Goal: Task Accomplishment & Management: Use online tool/utility

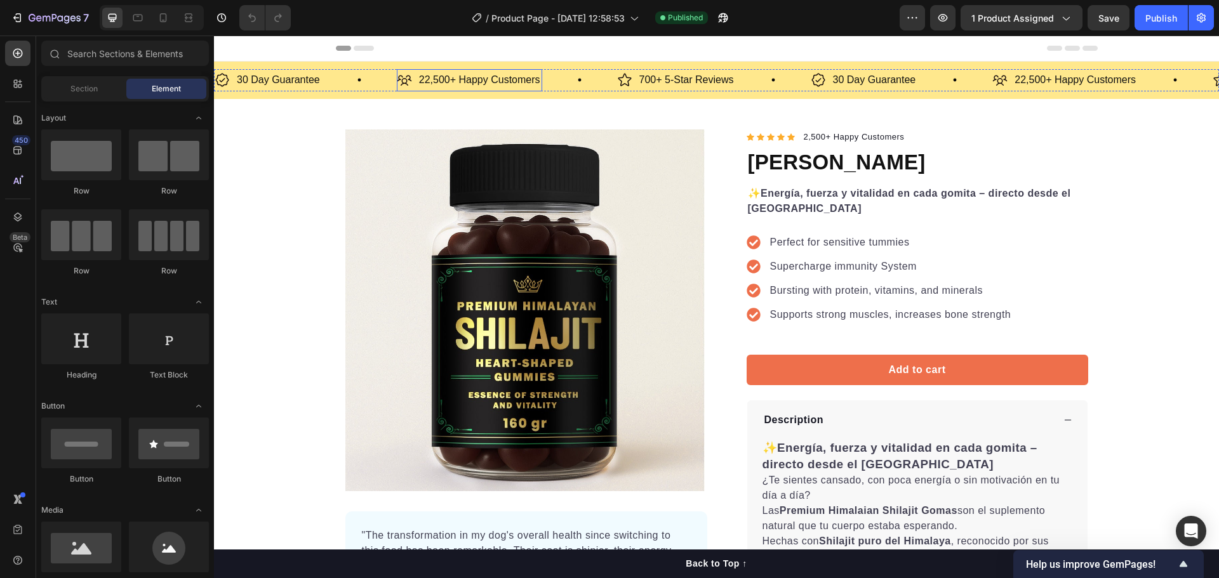
click at [435, 75] on p "22,500+ Happy Customers" at bounding box center [479, 80] width 121 height 18
click at [427, 78] on p "22,500+ Happy Customers" at bounding box center [479, 80] width 121 height 18
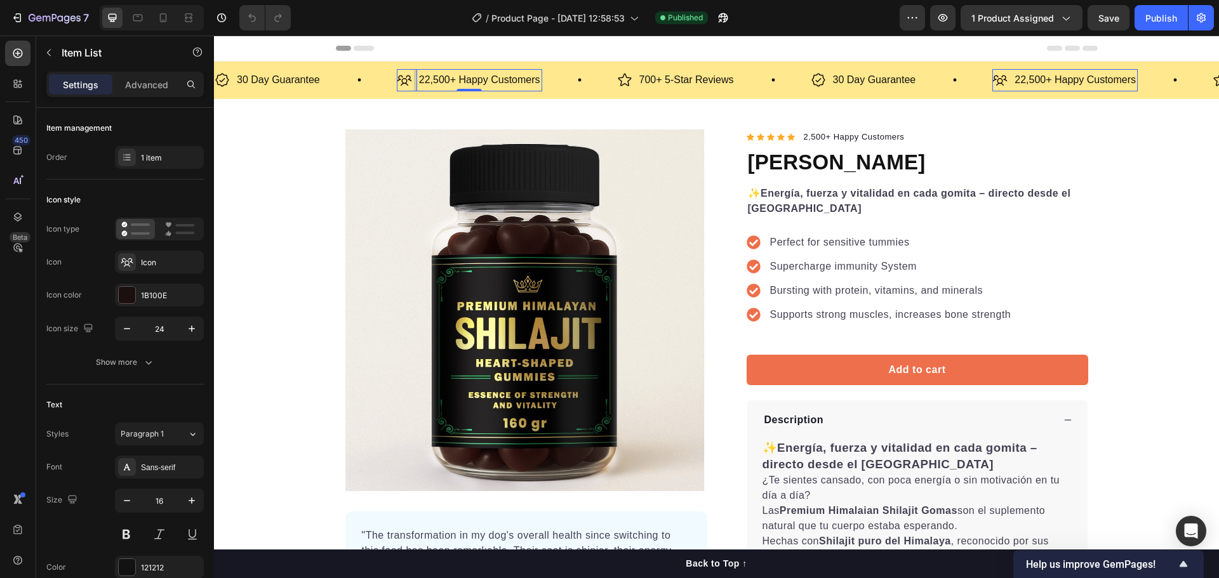
click at [423, 78] on p "22,500+ Happy Customers" at bounding box center [479, 80] width 121 height 18
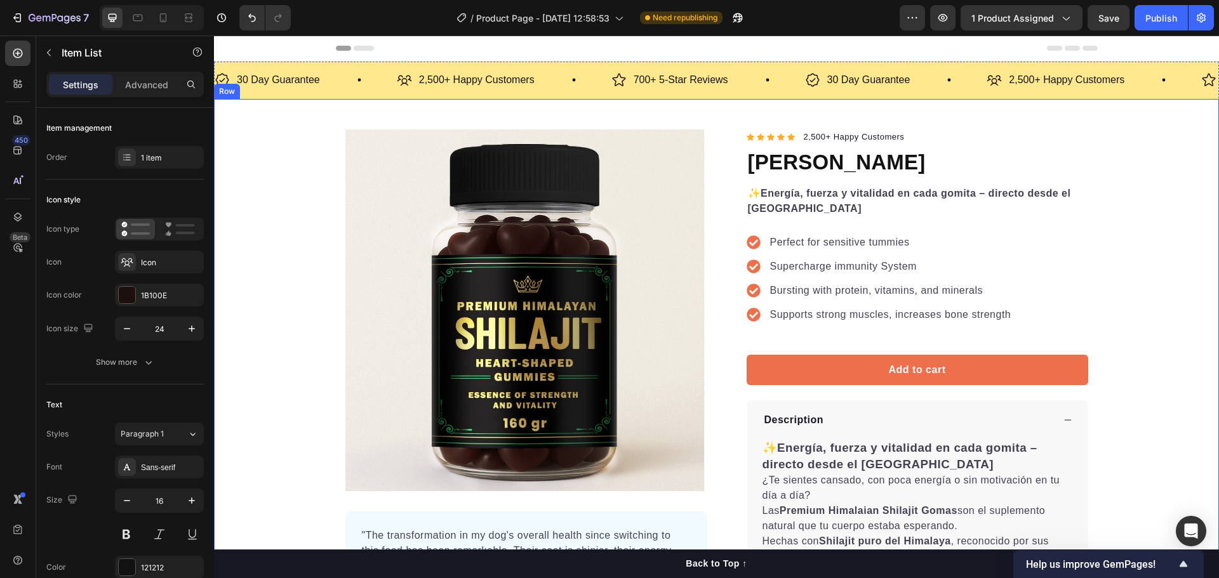
click at [1163, 227] on div "Product Images "The transformation in my dog's overall health since switching t…" at bounding box center [716, 418] width 1005 height 578
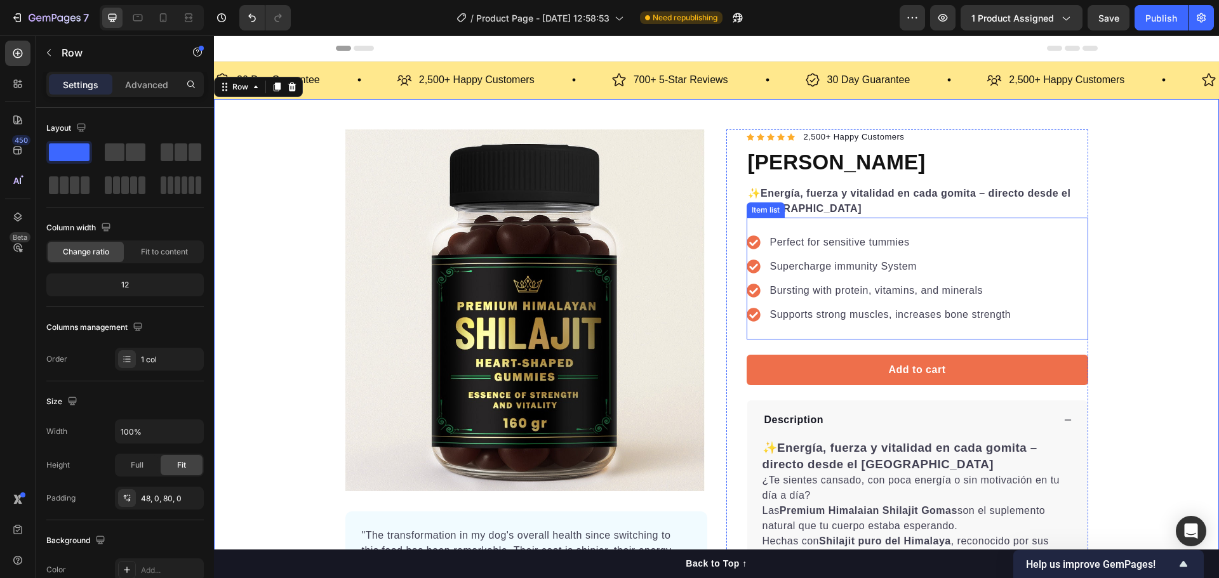
click at [1024, 280] on div "Perfect for sensitive tummies Supercharge immunity System Bursting with protein…" at bounding box center [916, 279] width 341 height 122
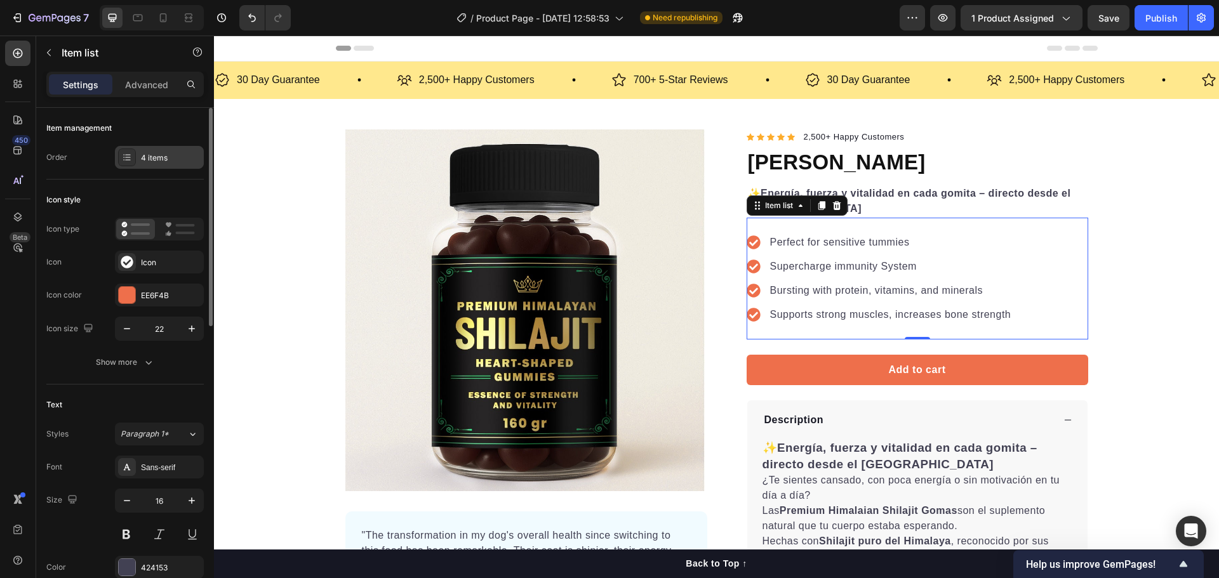
click at [145, 162] on div "4 items" at bounding box center [171, 157] width 60 height 11
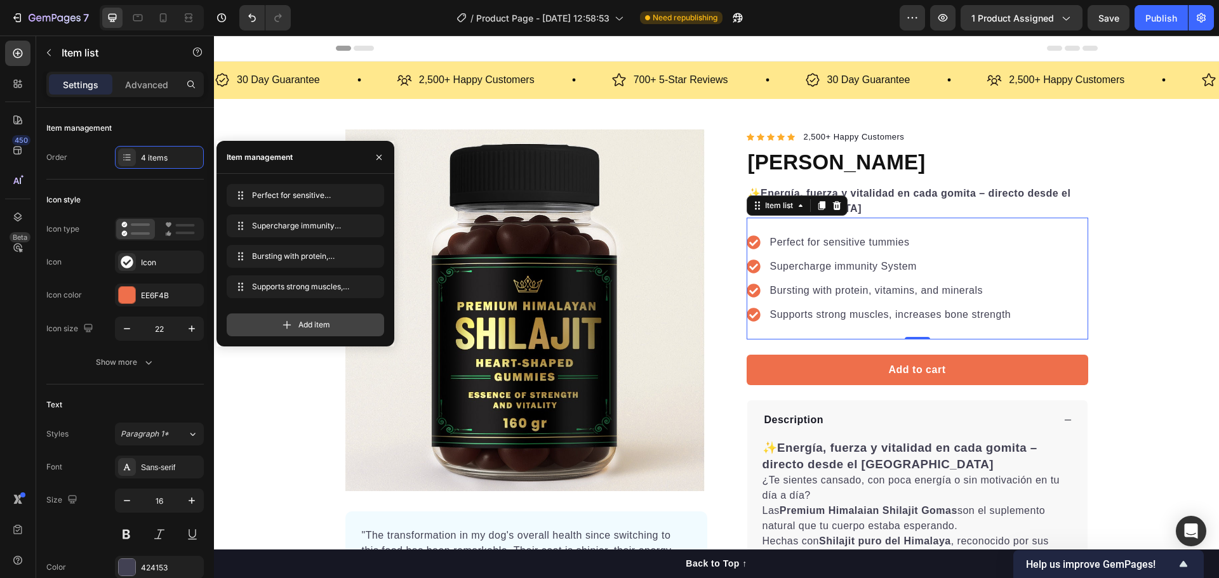
click at [255, 324] on div "Add item" at bounding box center [305, 325] width 157 height 23
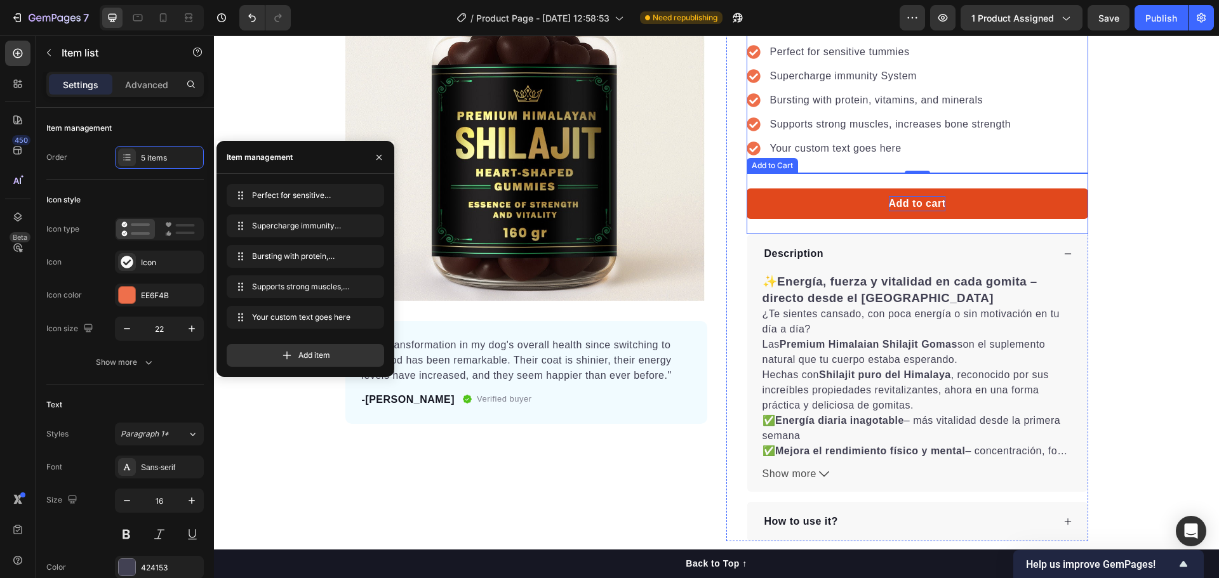
scroll to position [254, 0]
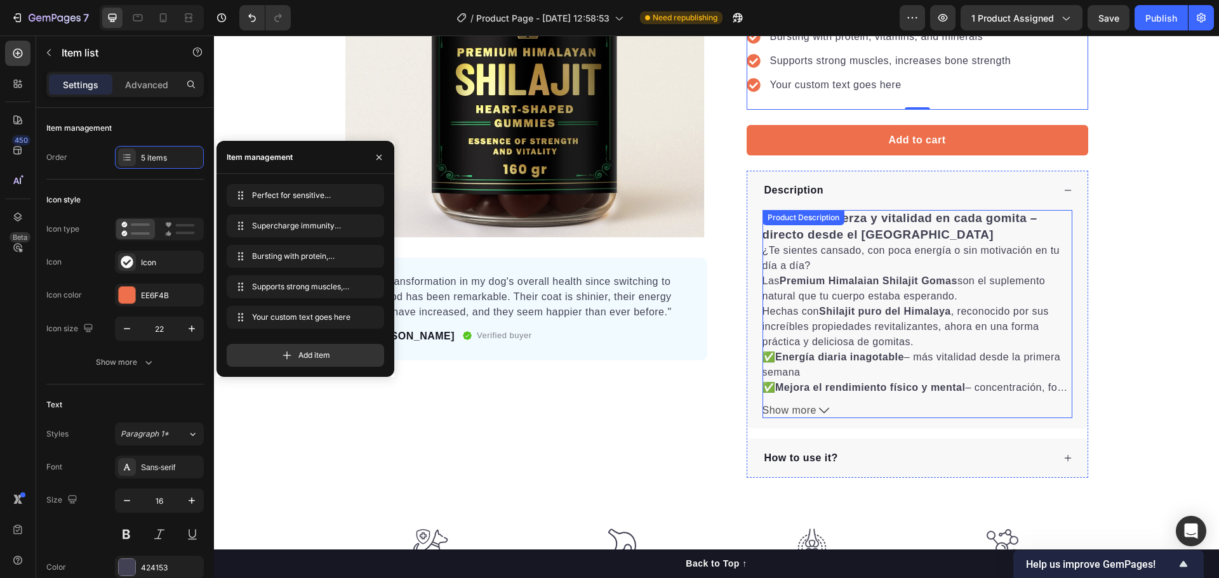
click at [797, 366] on div "✨ Energía, fuerza y vitalidad en cada gomita – directo desde el Himalaya ¿Te si…" at bounding box center [917, 301] width 310 height 183
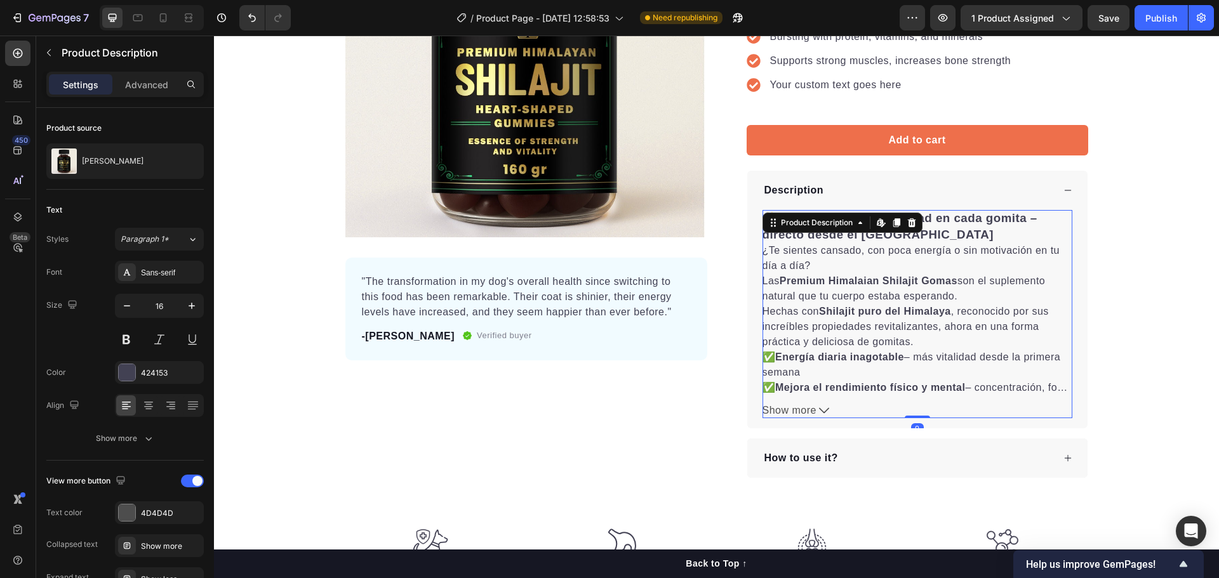
click at [783, 362] on strong "Energía diaria inagotable" at bounding box center [839, 357] width 129 height 11
click at [779, 355] on strong "Energía diaria inagotable" at bounding box center [839, 357] width 129 height 11
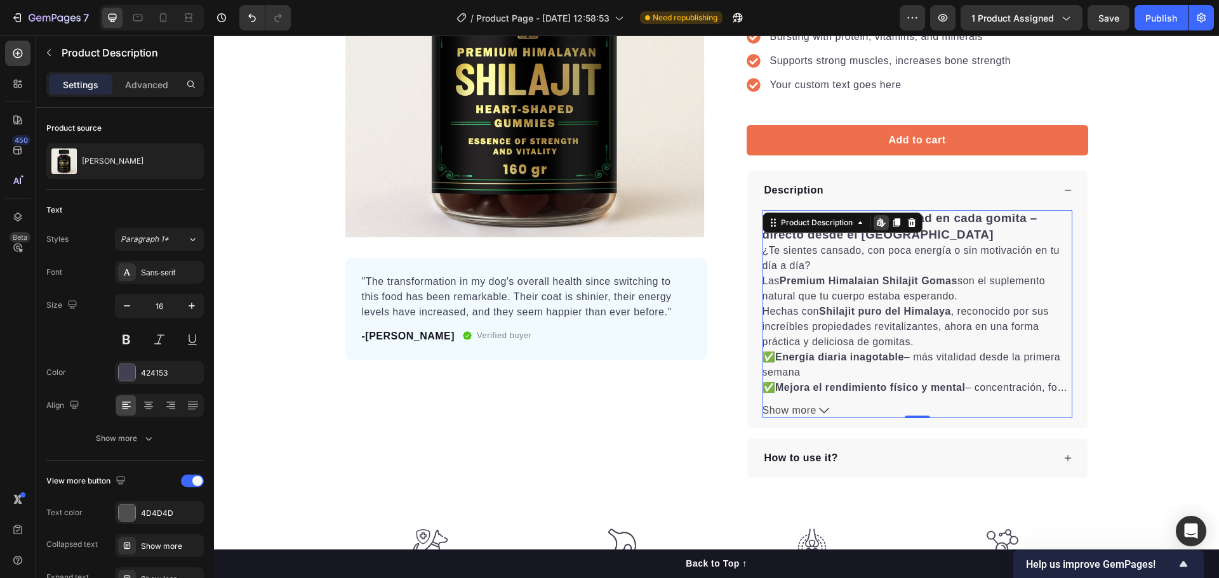
click at [779, 355] on strong "Energía diaria inagotable" at bounding box center [839, 357] width 129 height 11
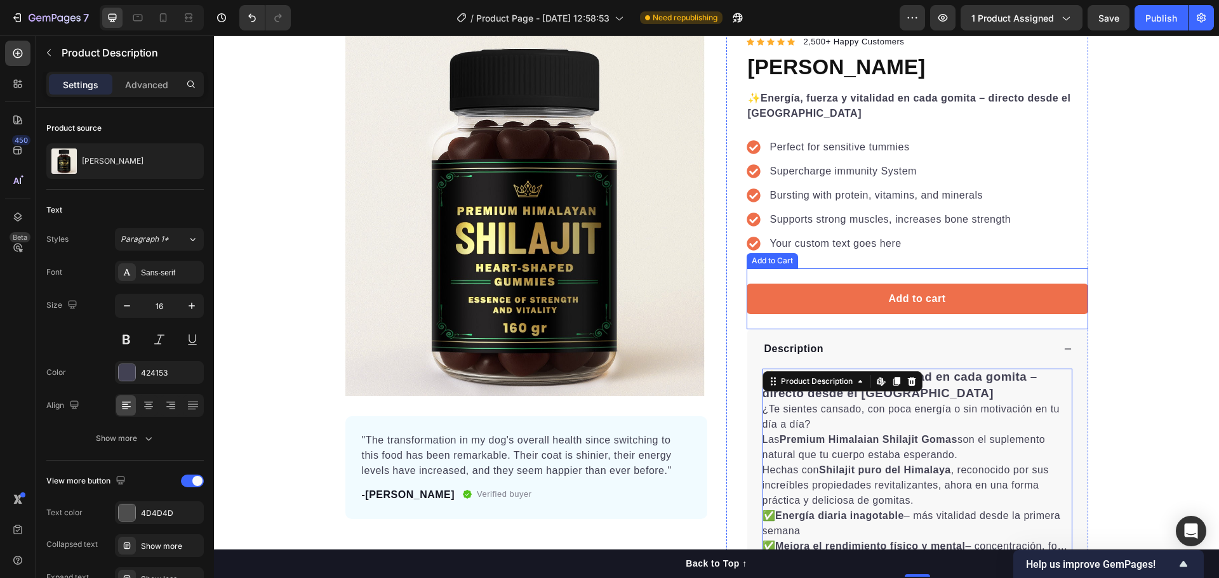
scroll to position [63, 0]
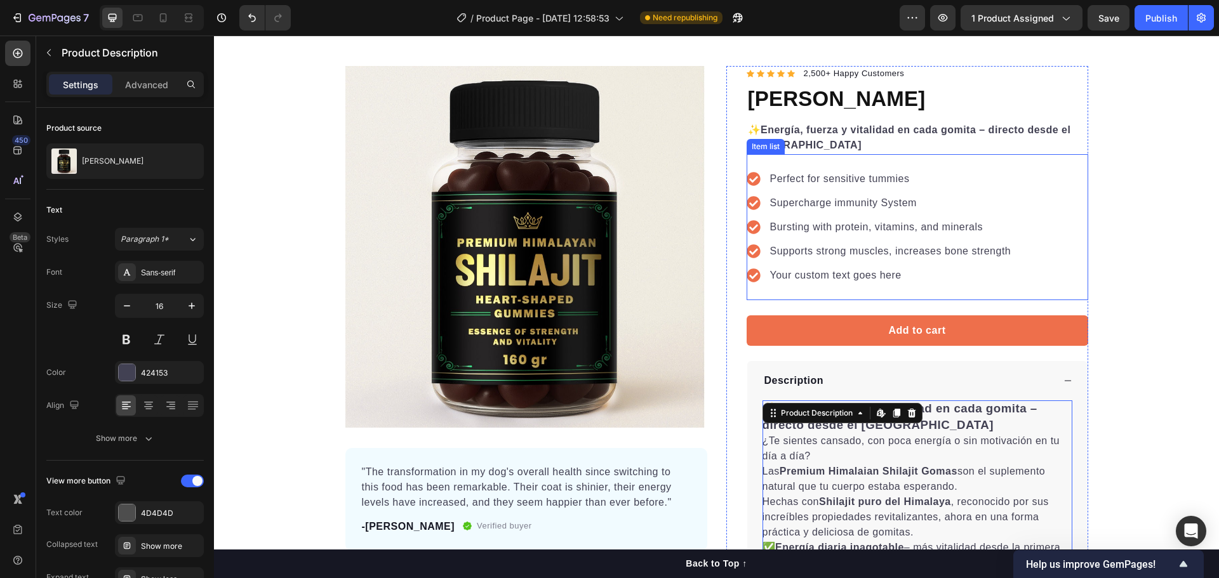
click at [819, 185] on p "Perfect for sensitive tummies" at bounding box center [890, 178] width 241 height 15
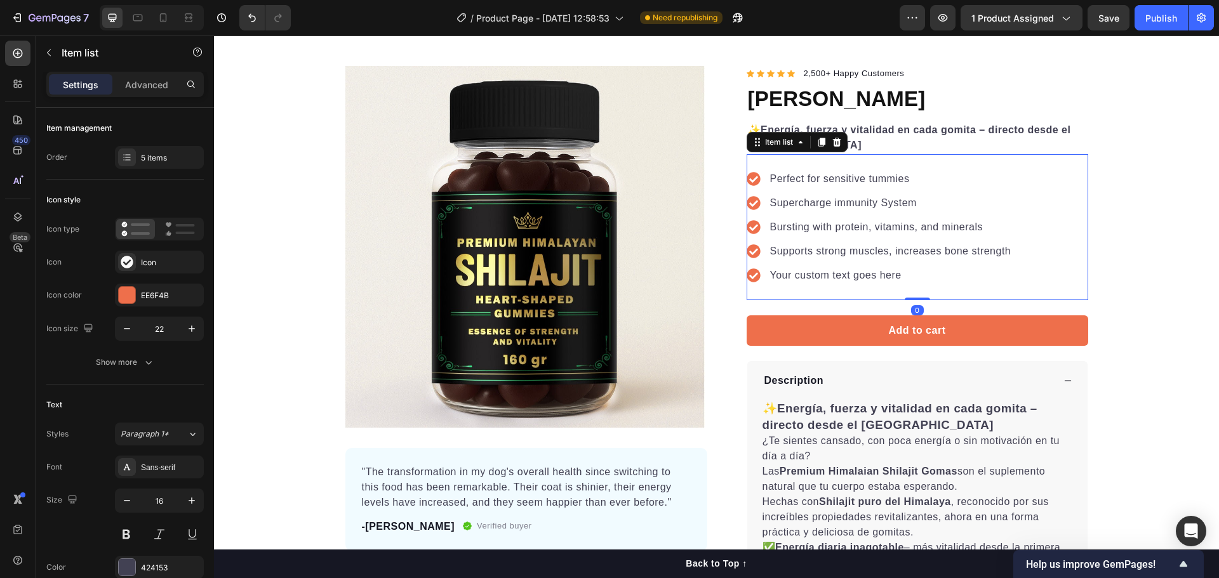
click at [818, 180] on p "Perfect for sensitive tummies" at bounding box center [890, 178] width 241 height 15
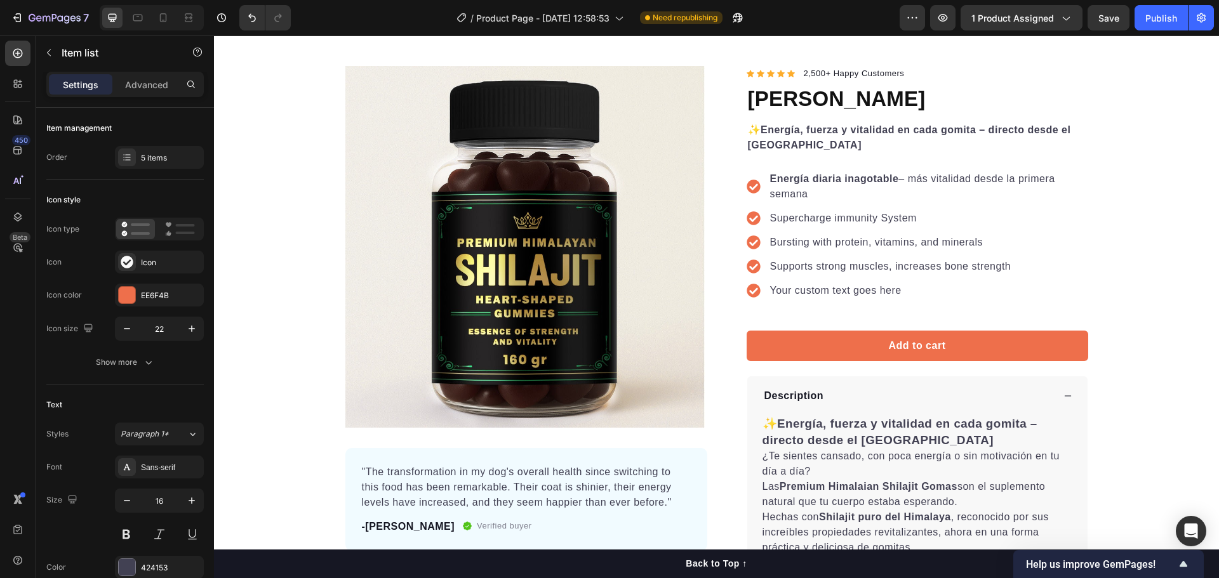
click at [753, 190] on icon at bounding box center [752, 186] width 13 height 13
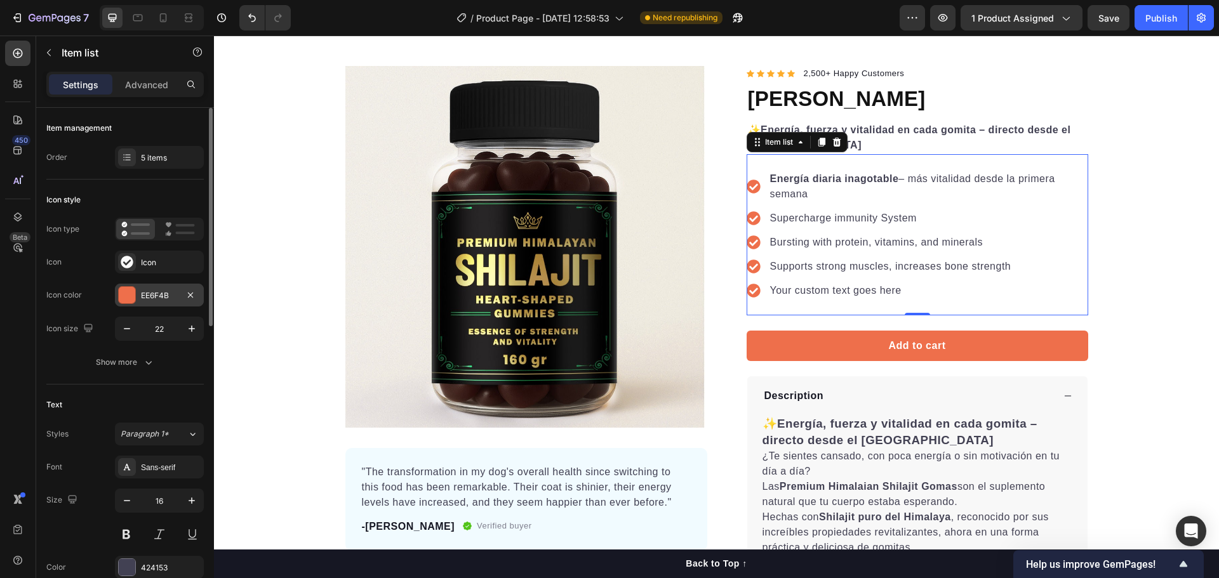
click at [159, 293] on div "EE6F4B" at bounding box center [159, 295] width 37 height 11
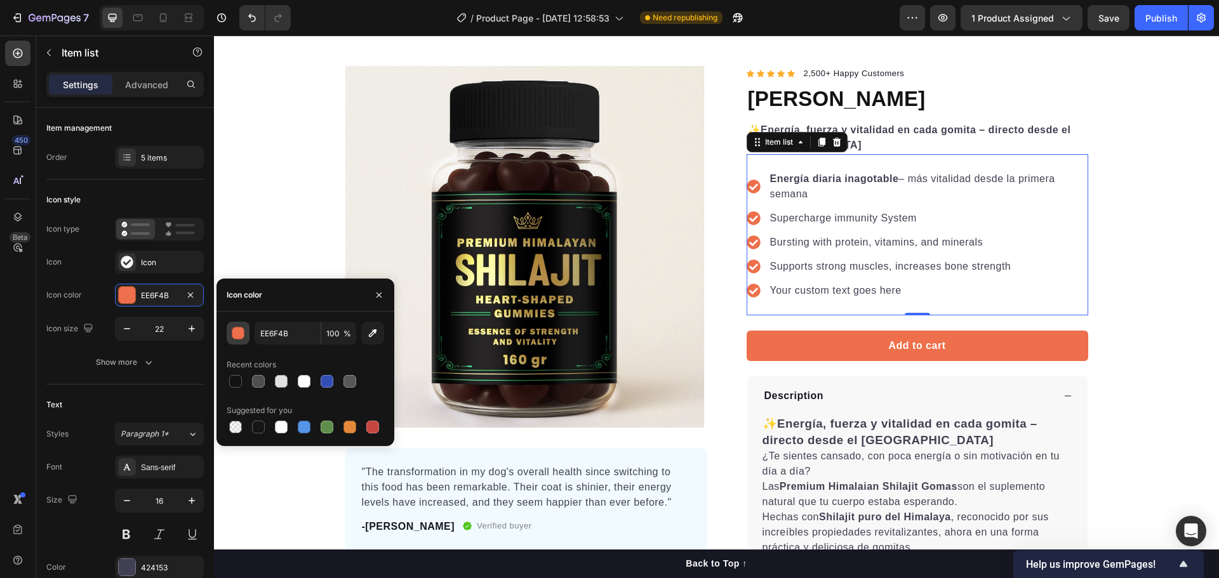
click at [246, 331] on button "button" at bounding box center [238, 333] width 23 height 23
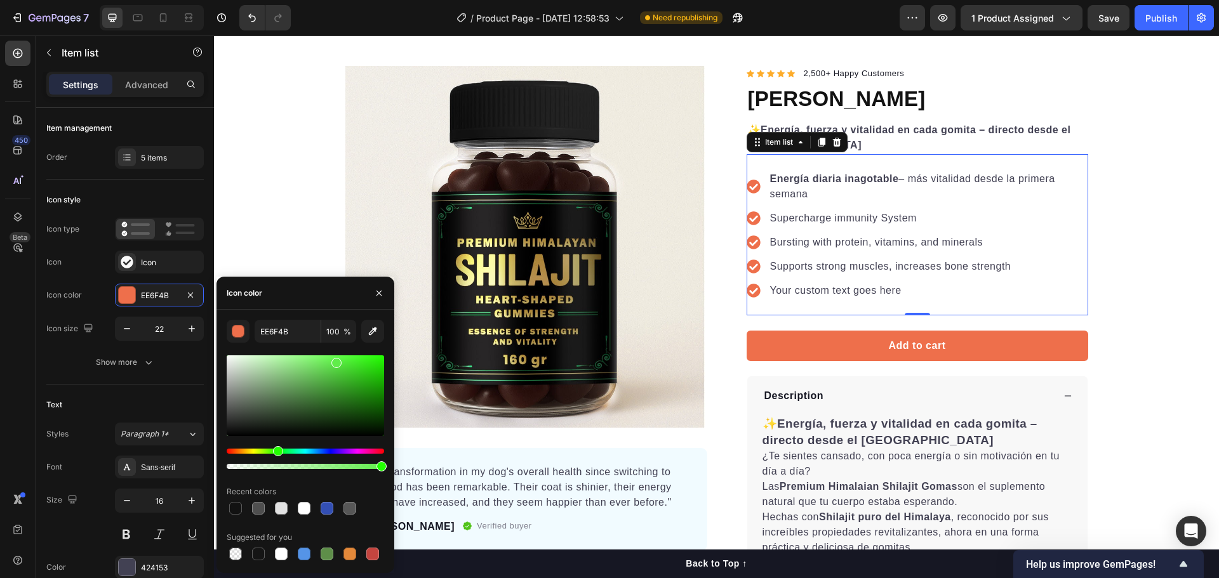
click at [276, 451] on div "Hue" at bounding box center [305, 451] width 157 height 5
click at [366, 395] on div at bounding box center [305, 395] width 157 height 81
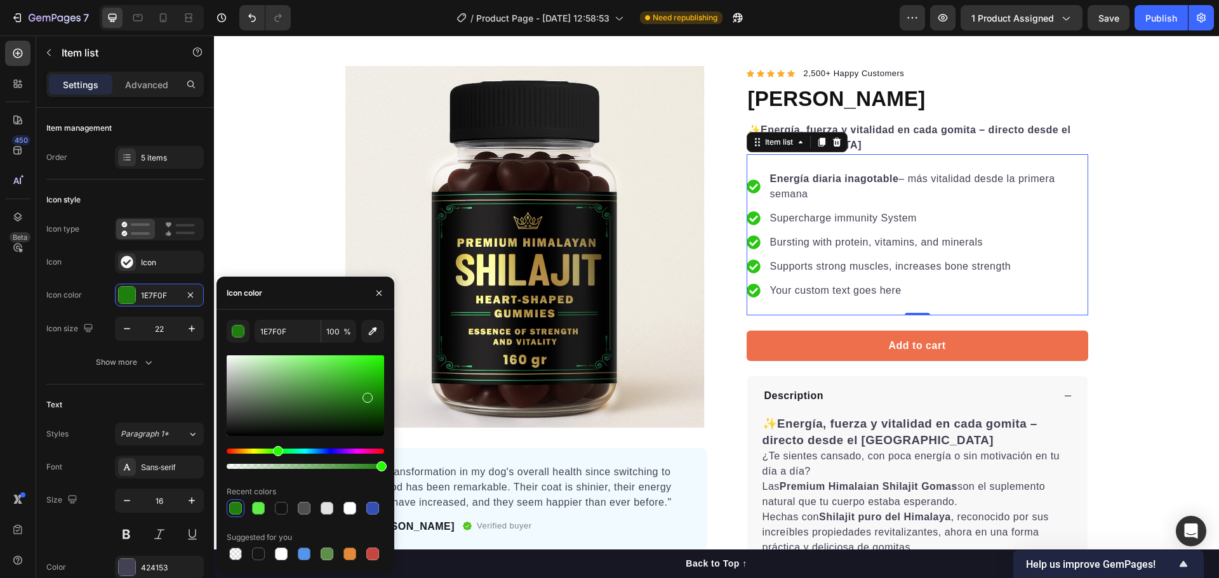
click at [369, 373] on div at bounding box center [305, 395] width 157 height 81
type input "2BC613"
click at [379, 289] on icon "button" at bounding box center [379, 293] width 10 height 10
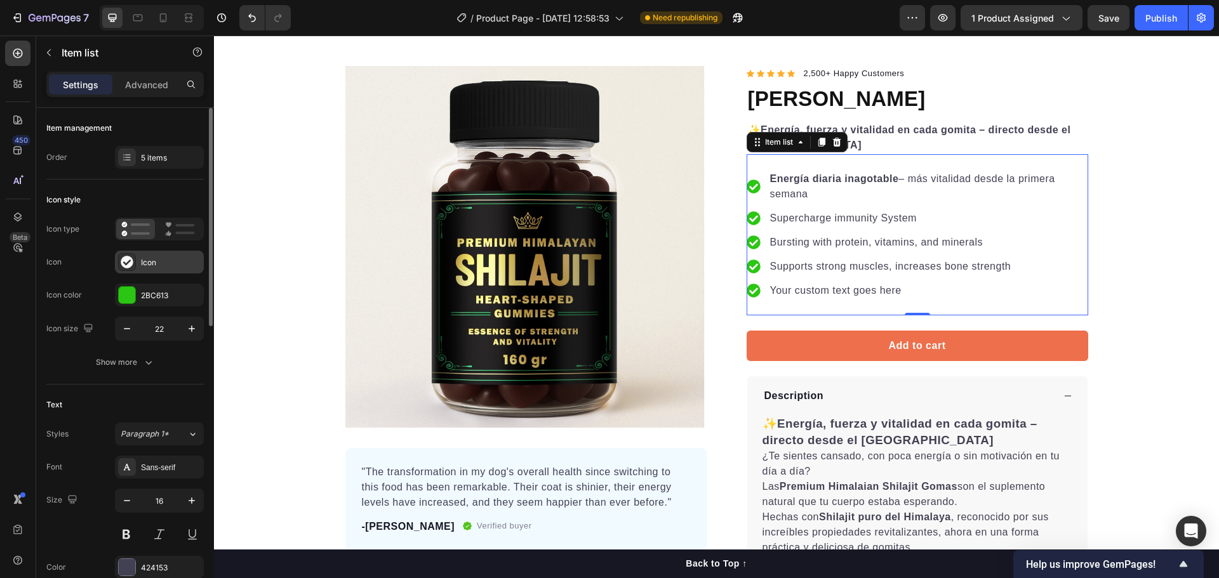
click at [149, 253] on div "Icon" at bounding box center [159, 262] width 89 height 23
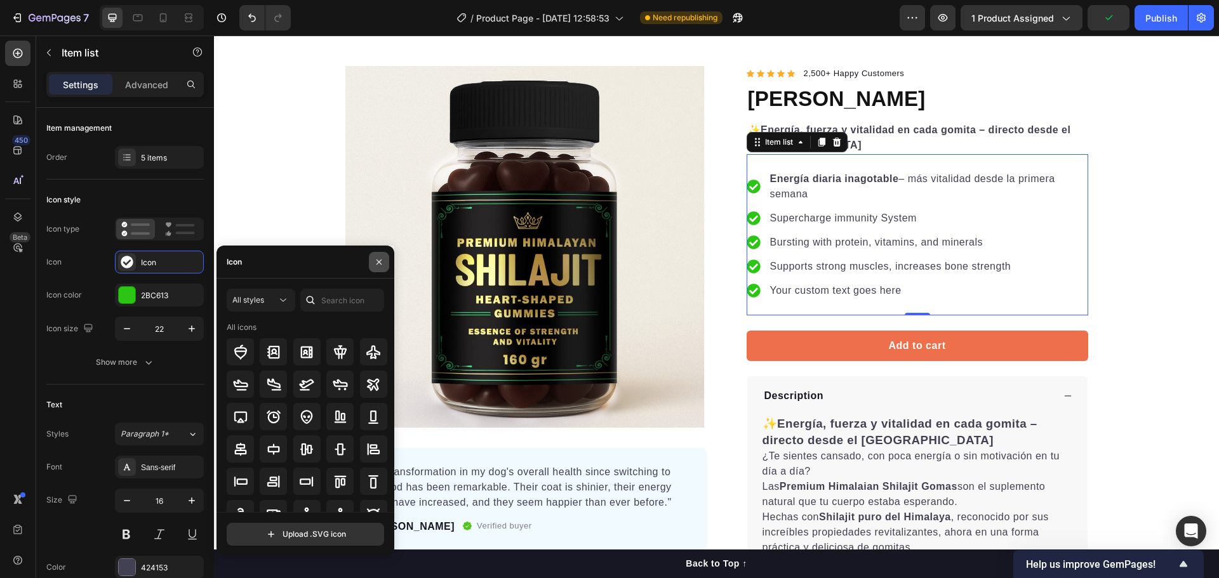
click at [381, 258] on icon "button" at bounding box center [379, 262] width 10 height 10
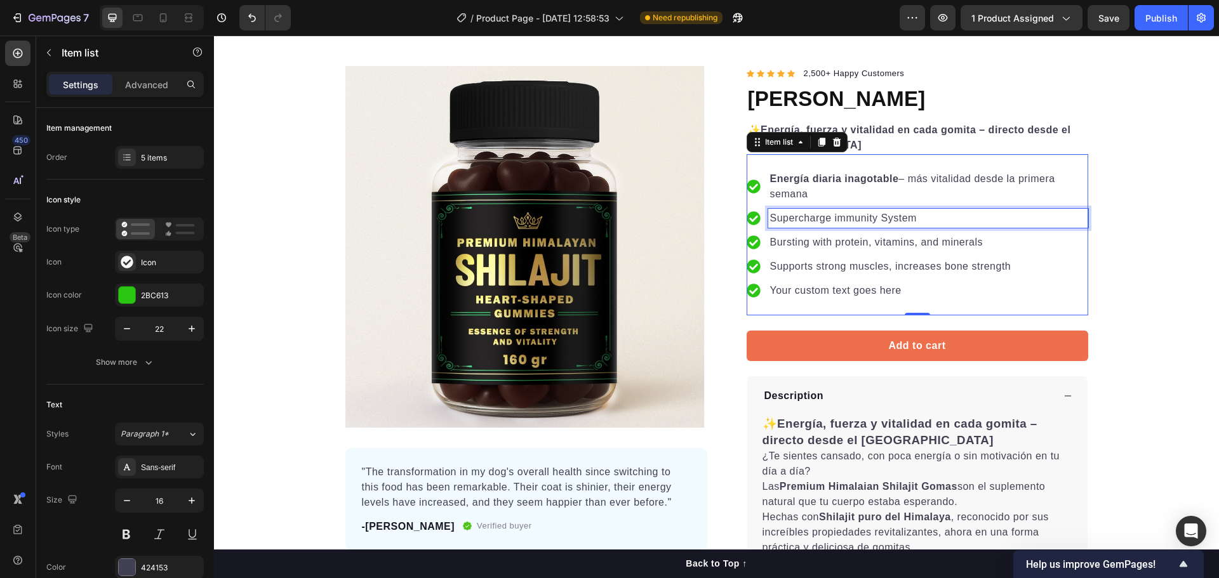
click at [789, 220] on p "Supercharge immunity System" at bounding box center [928, 218] width 316 height 15
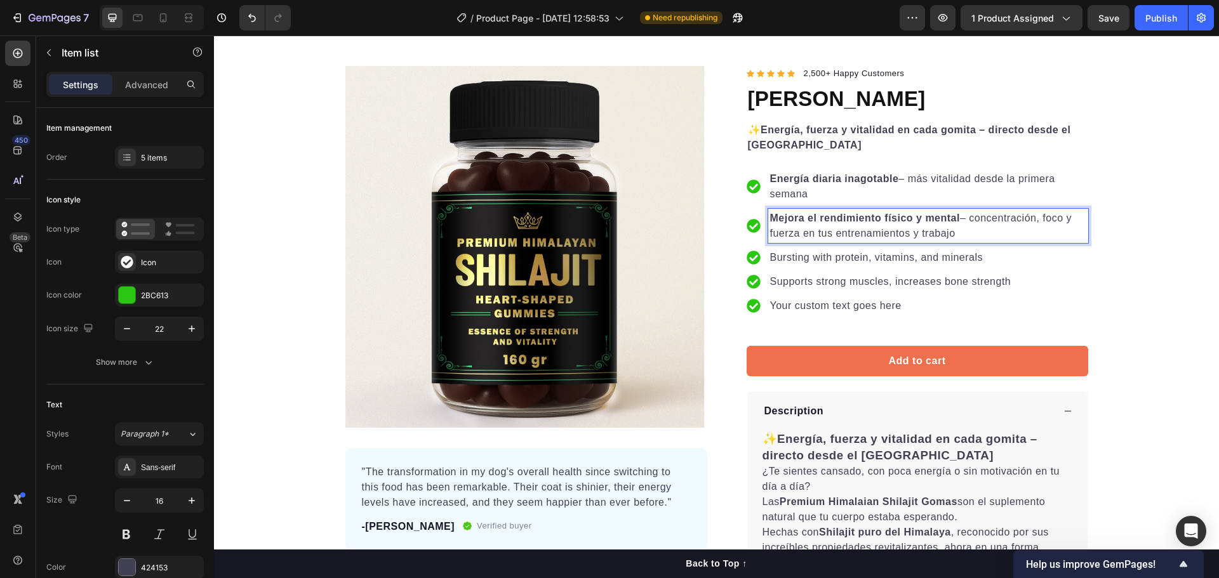
click at [783, 263] on p "Bursting with protein, vitamins, and minerals" at bounding box center [928, 257] width 316 height 15
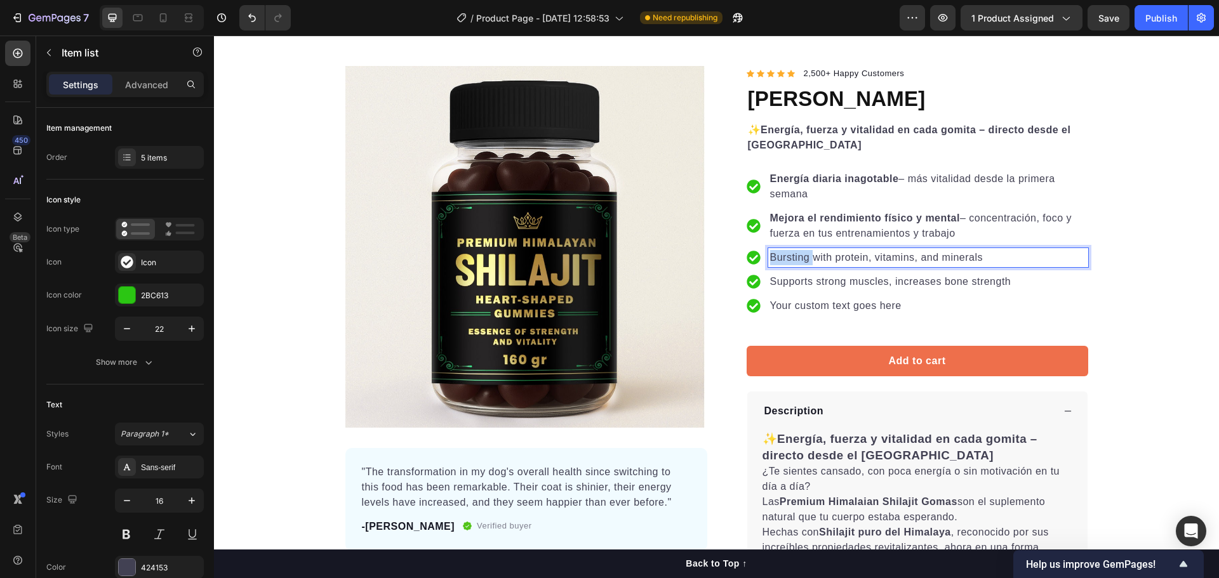
click at [783, 263] on p "Bursting with protein, vitamins, and minerals" at bounding box center [928, 257] width 316 height 15
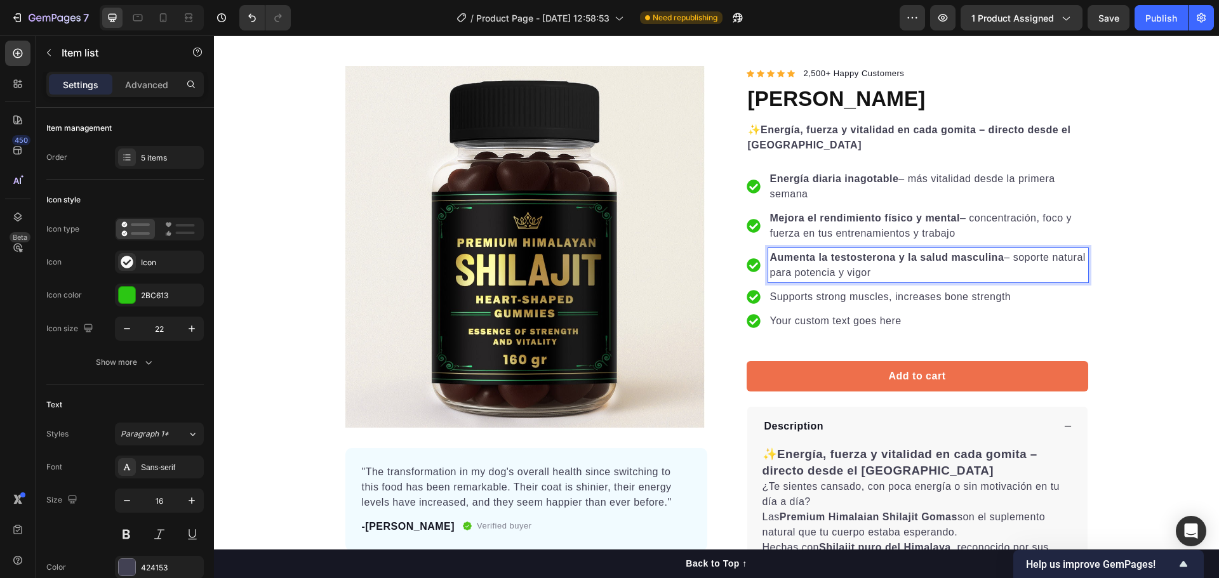
click at [777, 294] on p "Supports strong muscles, increases bone strength" at bounding box center [928, 296] width 316 height 15
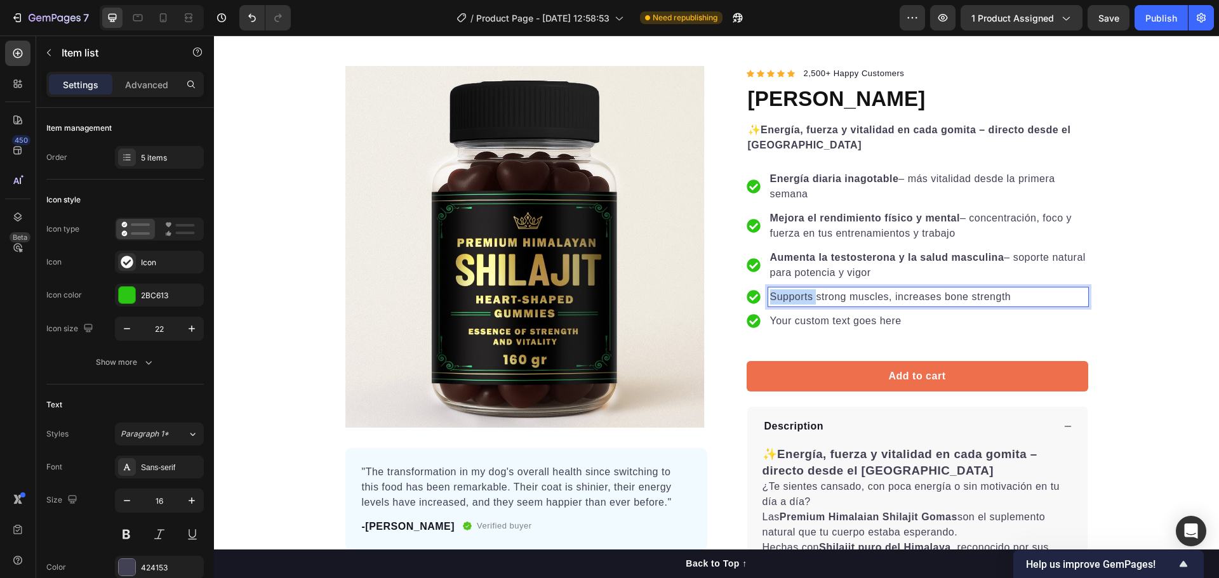
click at [777, 296] on p "Supports strong muscles, increases bone strength" at bounding box center [928, 296] width 316 height 15
click at [777, 297] on p "Supports strong muscles, increases bone strength" at bounding box center [928, 296] width 316 height 15
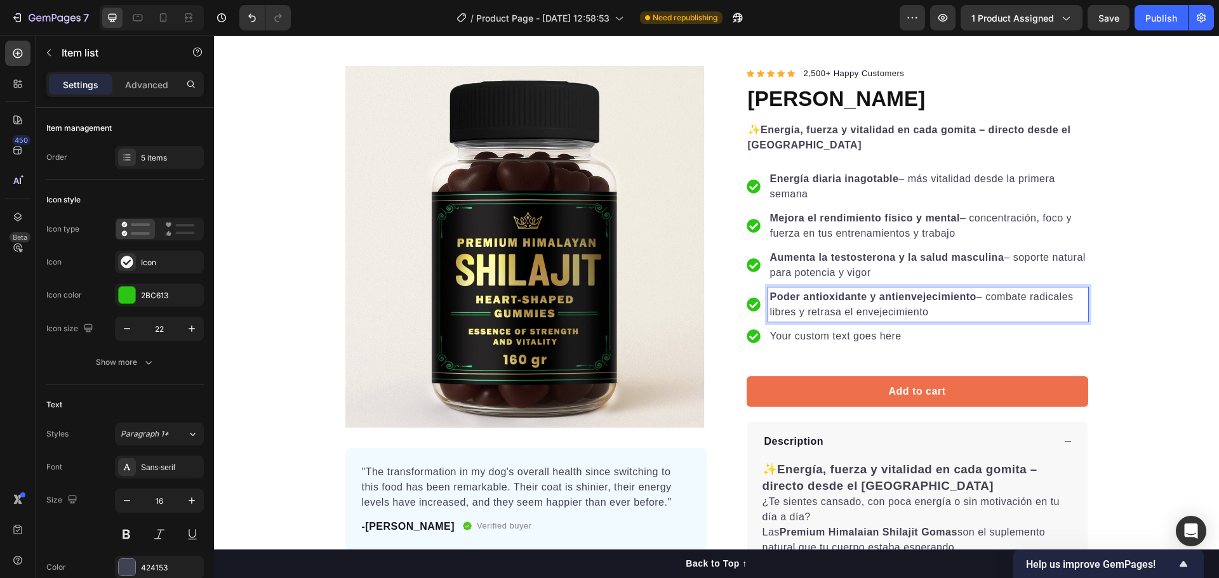
click at [794, 334] on p "Your custom text goes here" at bounding box center [928, 336] width 316 height 15
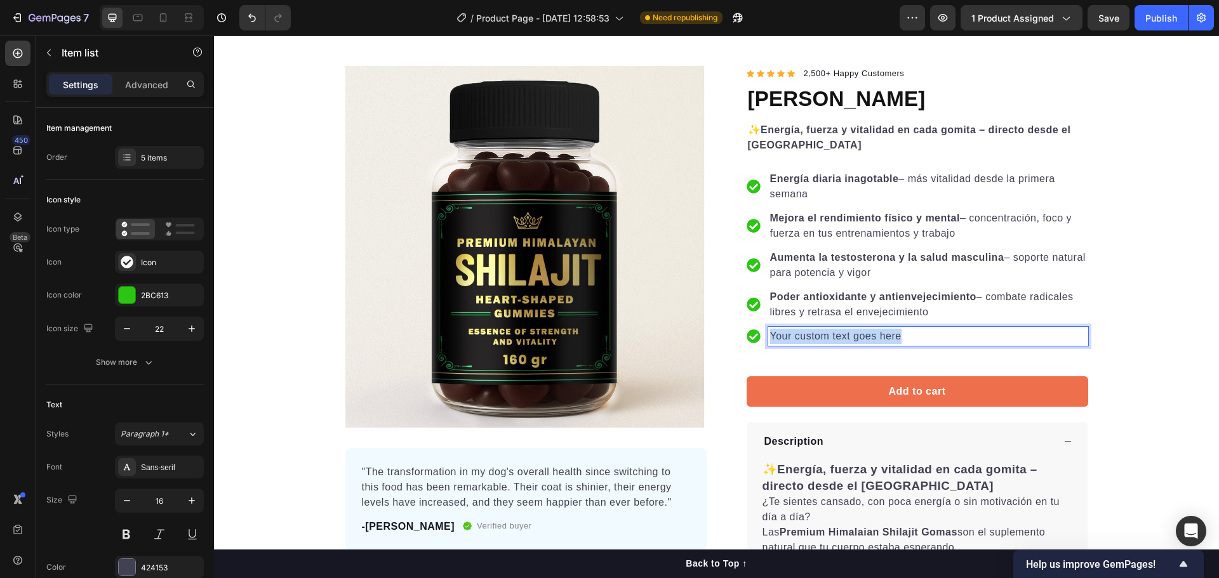
click at [794, 334] on p "Your custom text goes here" at bounding box center [928, 336] width 316 height 15
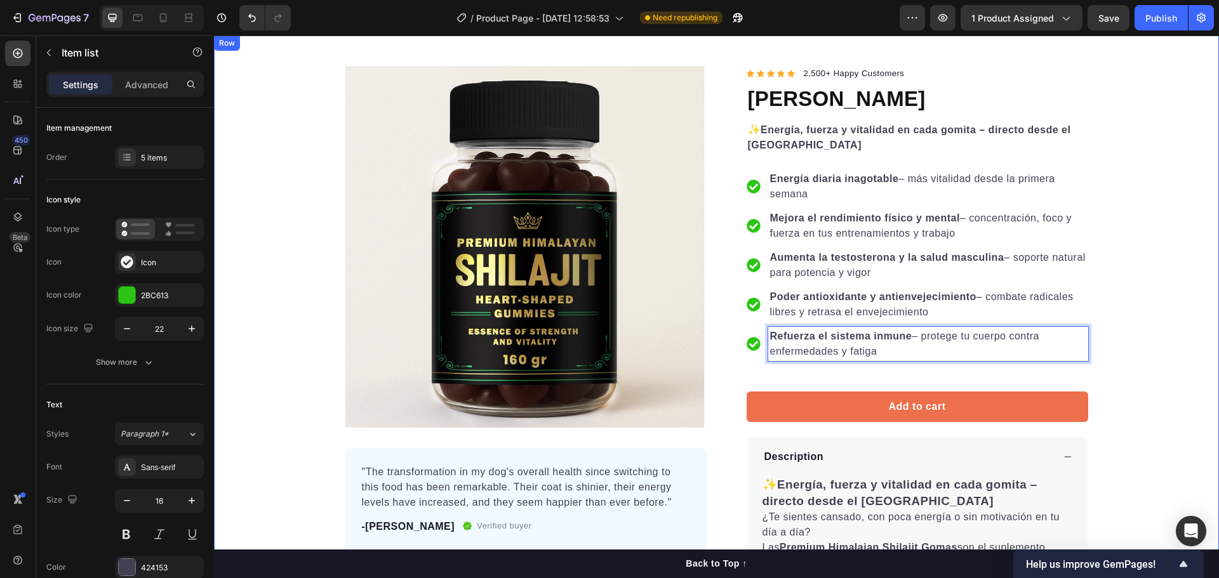
click at [1115, 203] on div "Product Images "The transformation in my dog's overall health since switching t…" at bounding box center [716, 405] width 1005 height 678
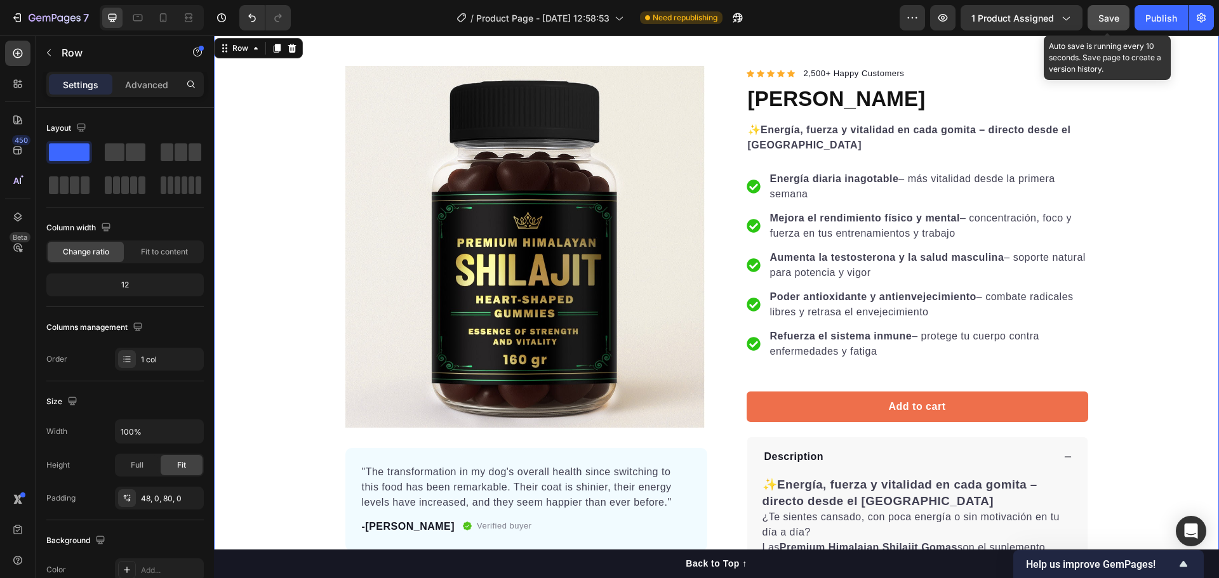
click at [1110, 20] on span "Save" at bounding box center [1108, 18] width 21 height 11
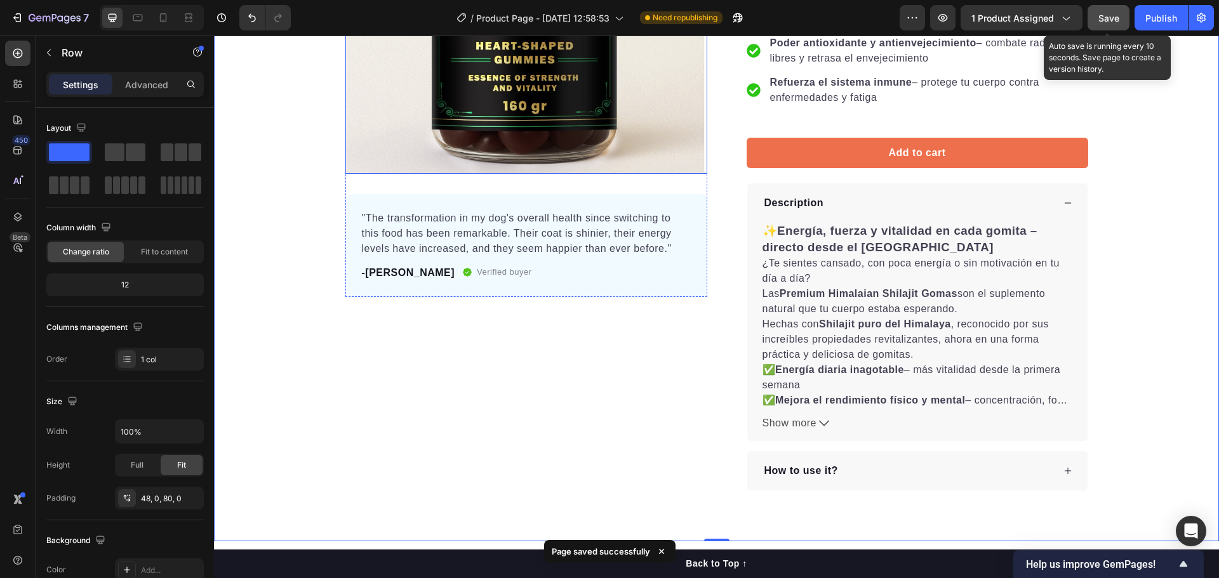
scroll to position [0, 0]
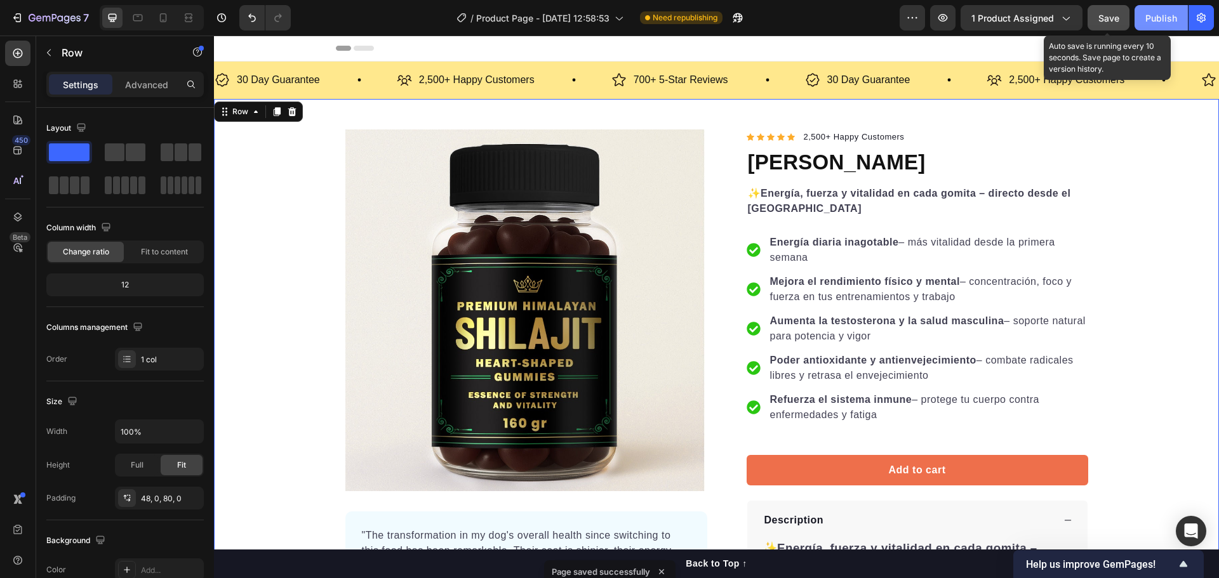
drag, startPoint x: 607, startPoint y: 231, endPoint x: 413, endPoint y: 406, distance: 260.7
click at [1165, 18] on div "Publish" at bounding box center [1161, 17] width 32 height 13
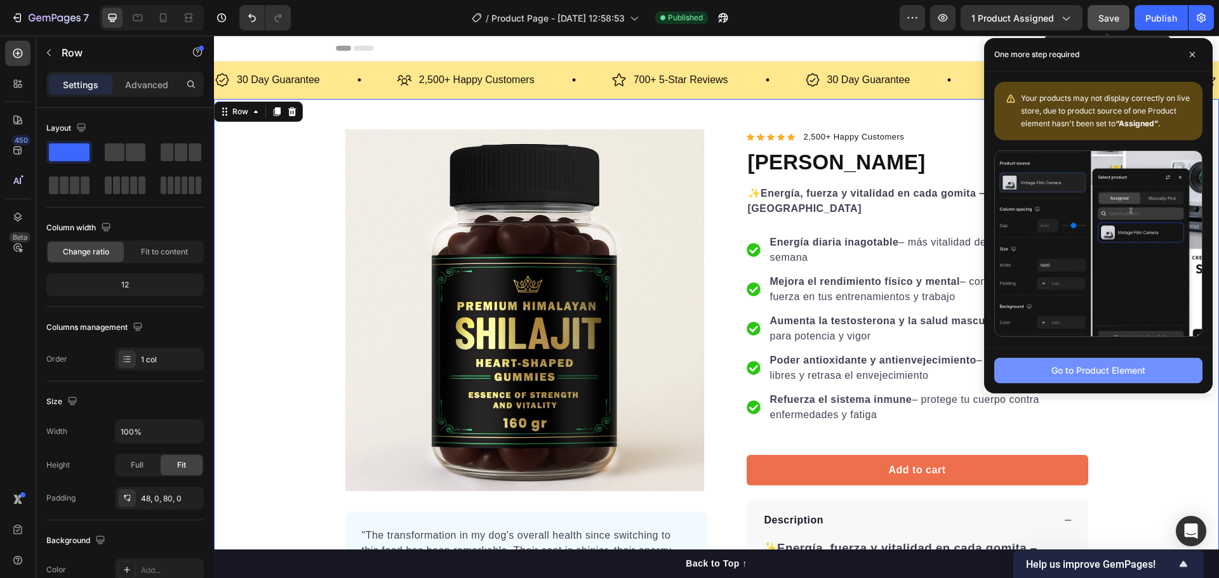
click at [1081, 375] on div "Go to Product Element" at bounding box center [1098, 370] width 94 height 13
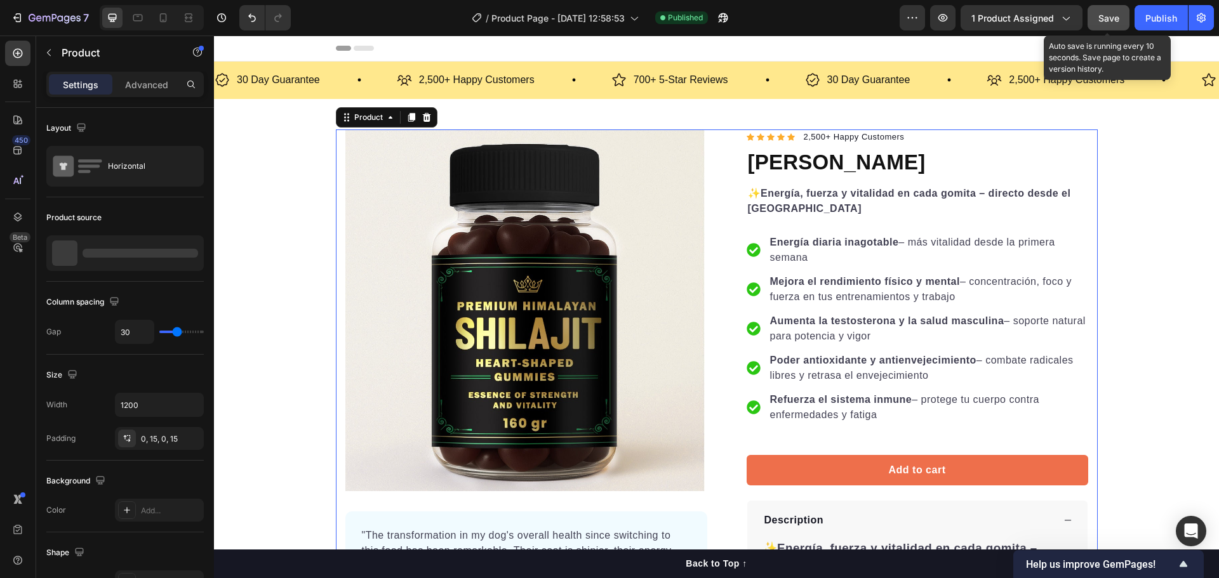
scroll to position [50, 0]
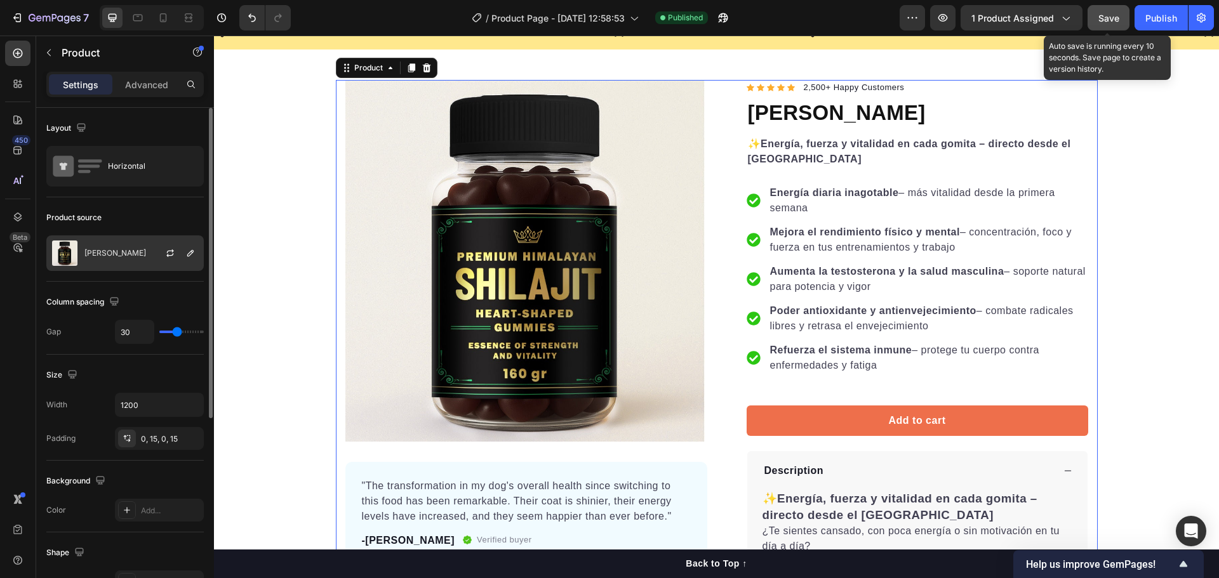
click at [131, 252] on p "[PERSON_NAME]" at bounding box center [115, 253] width 62 height 9
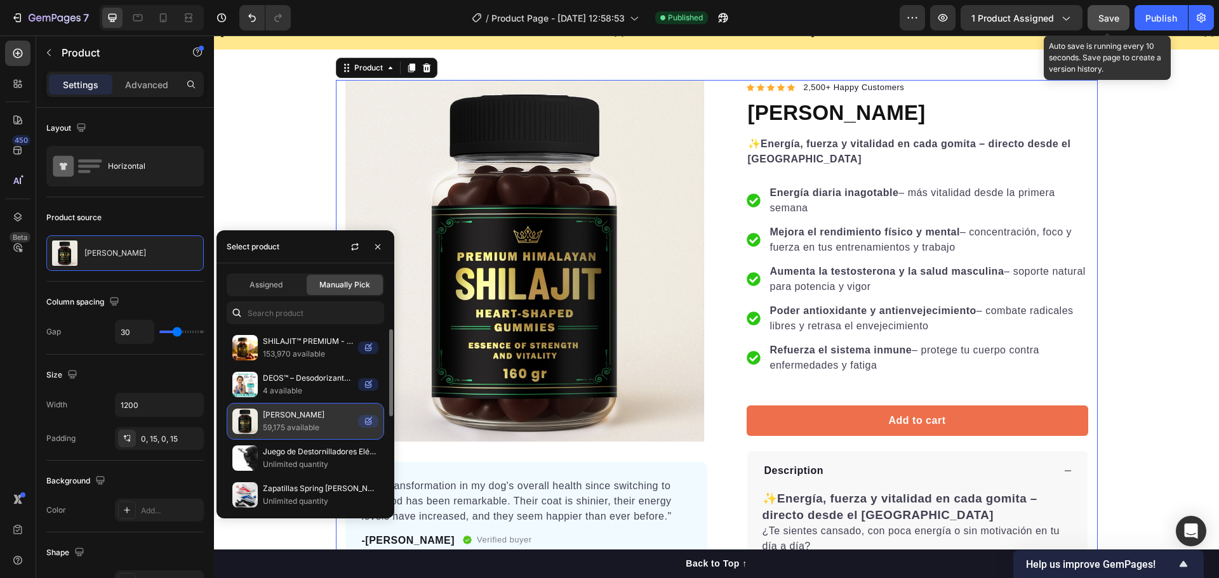
click at [307, 420] on p "[PERSON_NAME]" at bounding box center [308, 415] width 90 height 13
click at [364, 424] on icon at bounding box center [368, 421] width 20 height 13
click at [322, 415] on p "[PERSON_NAME]" at bounding box center [308, 415] width 90 height 13
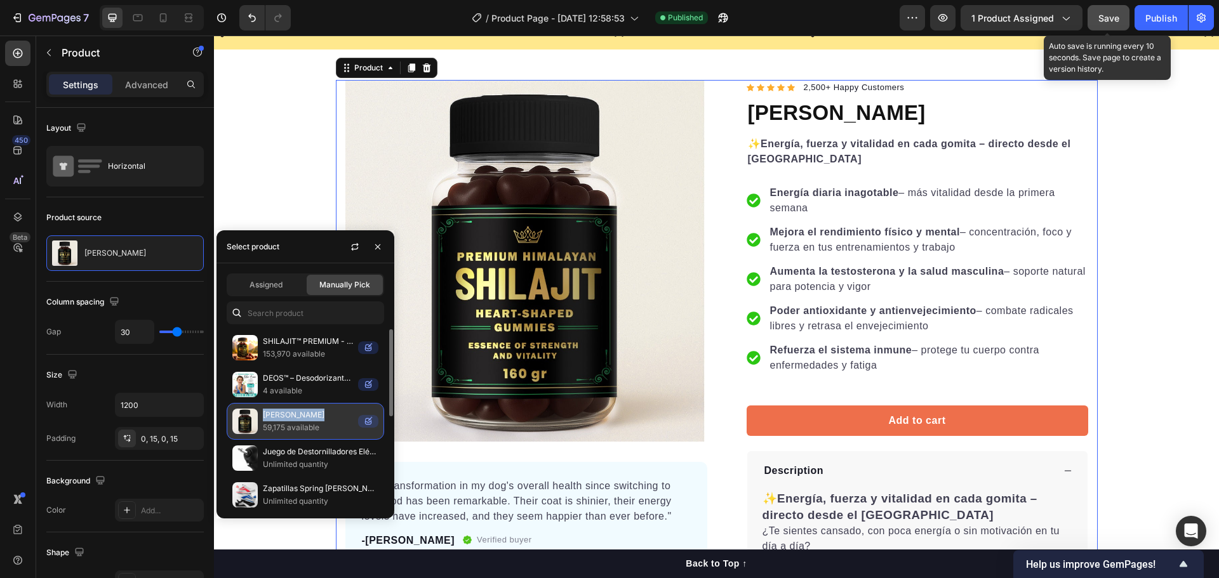
click at [247, 419] on img at bounding box center [244, 421] width 25 height 25
drag, startPoint x: 282, startPoint y: 279, endPoint x: 286, endPoint y: 305, distance: 26.3
click at [282, 279] on div "Assigned" at bounding box center [266, 285] width 76 height 20
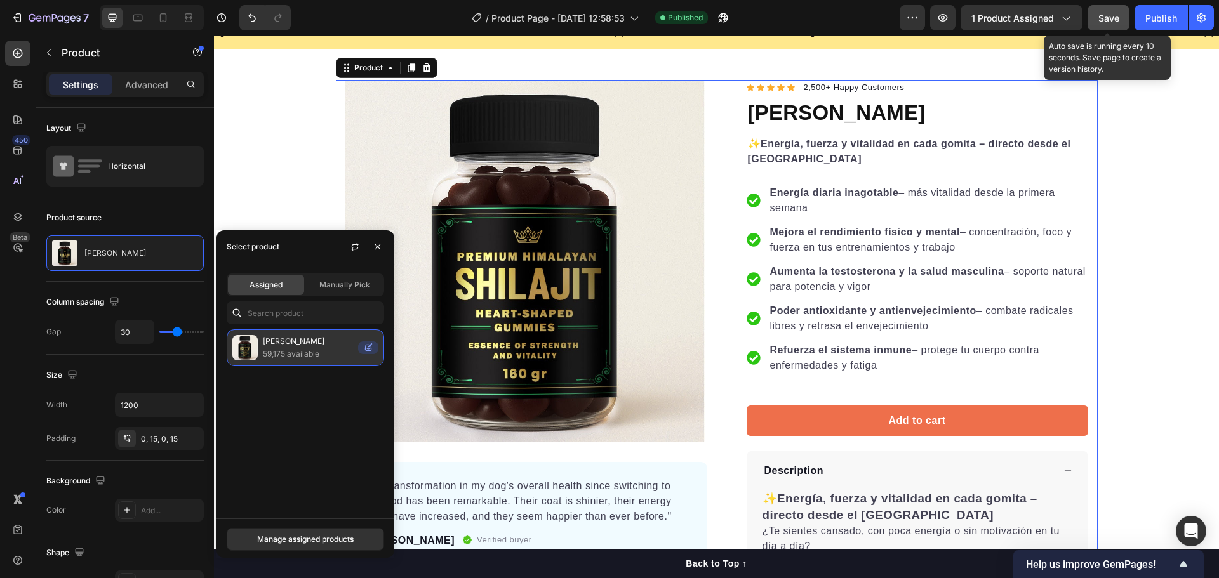
click at [288, 355] on p "59,175 available" at bounding box center [308, 354] width 90 height 13
click at [357, 251] on icon "button" at bounding box center [355, 247] width 10 height 10
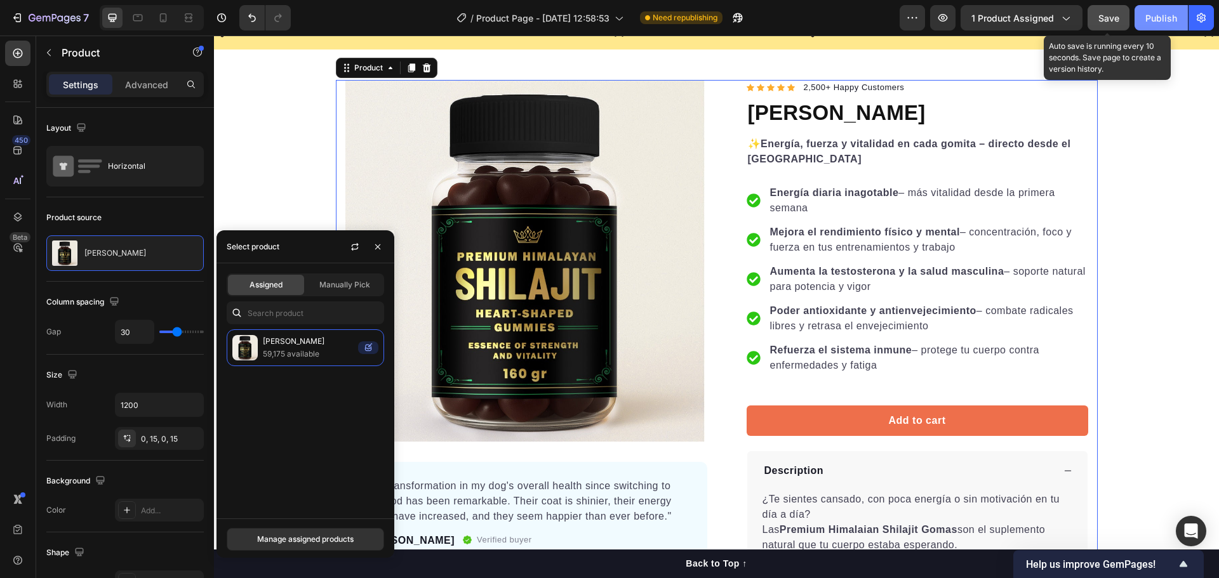
click at [1156, 11] on div "Publish" at bounding box center [1161, 17] width 32 height 13
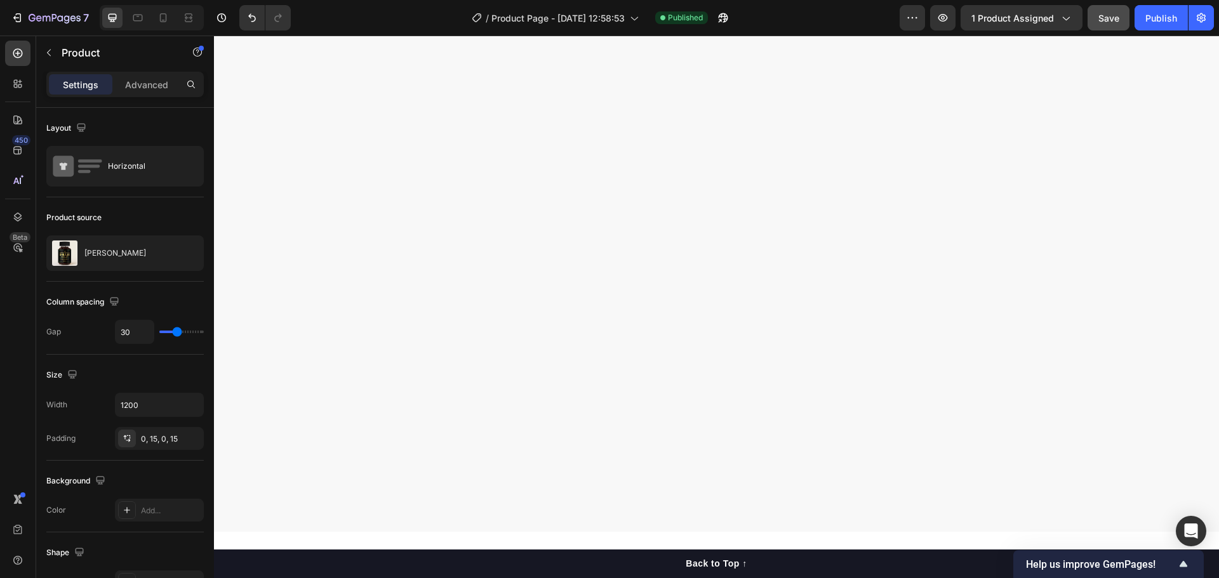
scroll to position [0, 0]
